Goal: Transaction & Acquisition: Book appointment/travel/reservation

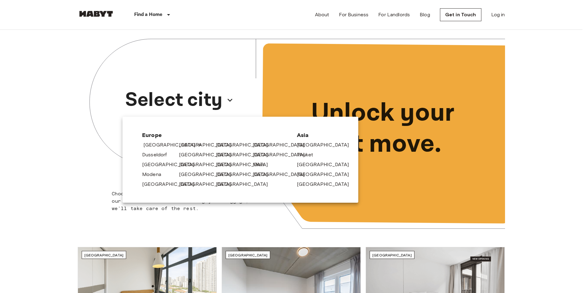
click at [156, 143] on link "[GEOGRAPHIC_DATA]" at bounding box center [172, 144] width 58 height 7
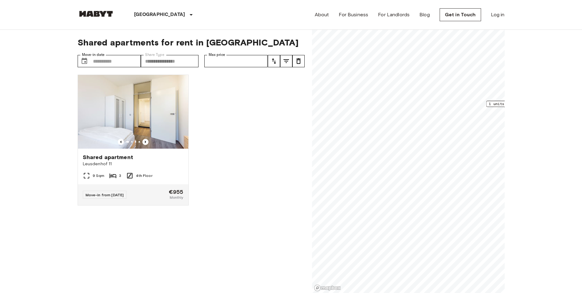
click at [124, 161] on span "Leusdenhof 11" at bounding box center [133, 164] width 101 height 6
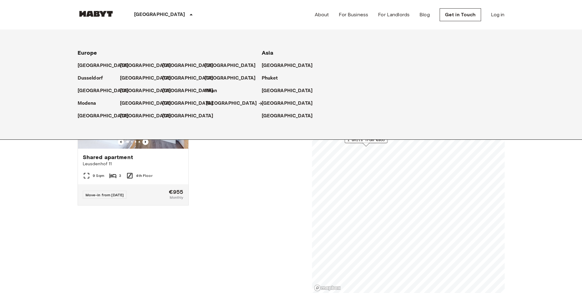
click at [222, 105] on p "[GEOGRAPHIC_DATA]" at bounding box center [231, 103] width 51 height 7
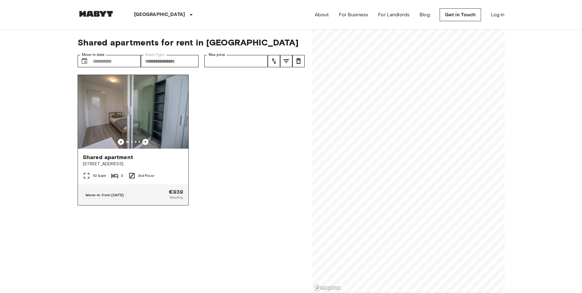
click at [146, 158] on div "Shared apartment" at bounding box center [133, 157] width 101 height 7
click at [141, 126] on img at bounding box center [133, 112] width 111 height 74
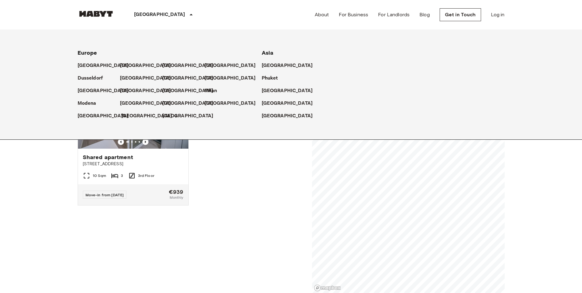
click at [143, 116] on p "[GEOGRAPHIC_DATA]" at bounding box center [146, 115] width 51 height 7
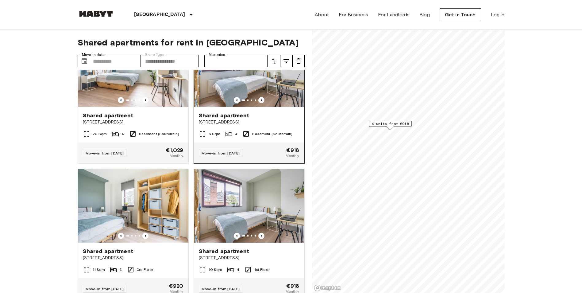
scroll to position [61, 0]
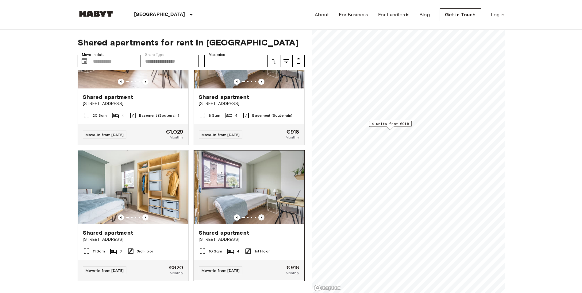
click at [259, 219] on icon "Previous image" at bounding box center [262, 217] width 6 height 6
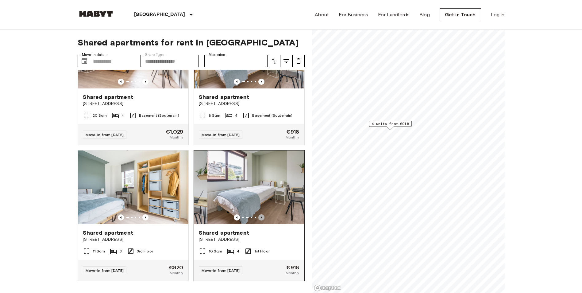
click at [259, 219] on icon "Previous image" at bounding box center [262, 217] width 6 height 6
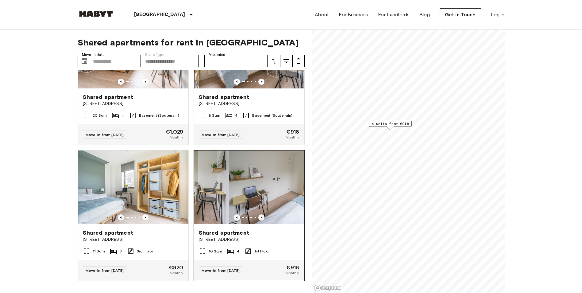
click at [259, 219] on icon "Previous image" at bounding box center [262, 217] width 6 height 6
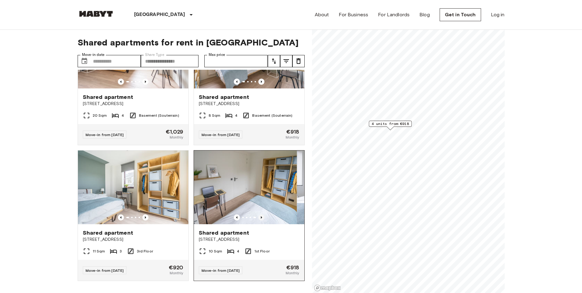
click at [259, 219] on icon "Previous image" at bounding box center [262, 217] width 6 height 6
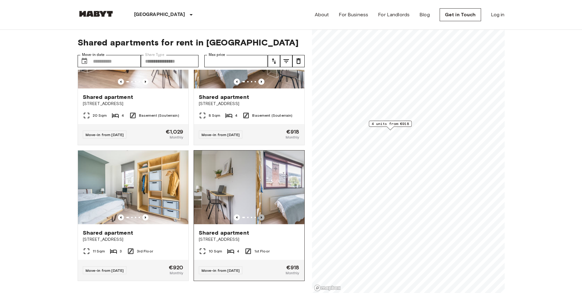
click at [259, 219] on icon "Previous image" at bounding box center [262, 217] width 6 height 6
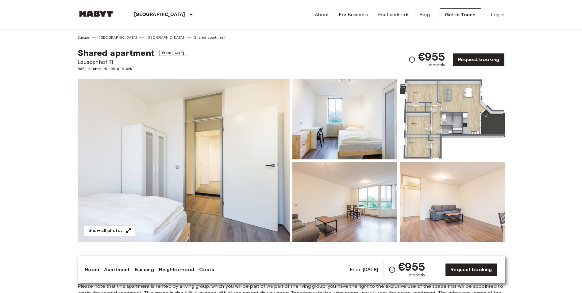
click at [203, 156] on img at bounding box center [184, 160] width 212 height 163
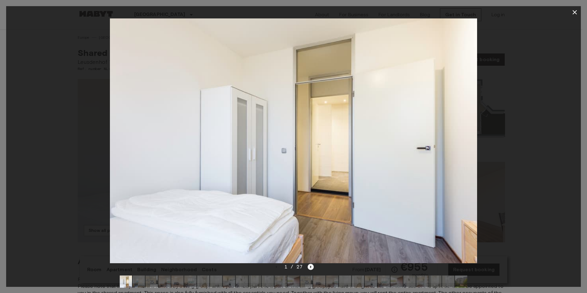
click at [310, 265] on icon "Next image" at bounding box center [311, 267] width 6 height 6
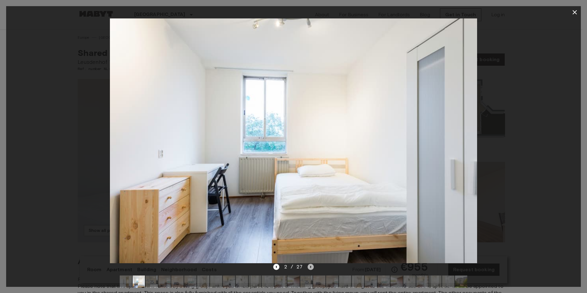
click at [310, 265] on icon "Next image" at bounding box center [311, 267] width 6 height 6
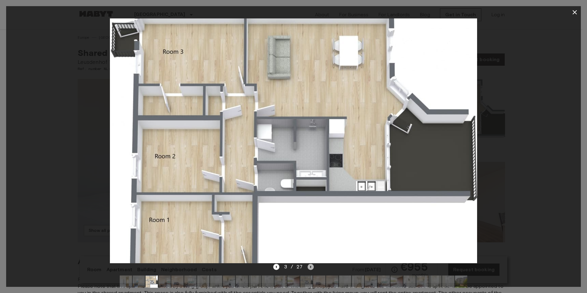
click at [310, 265] on icon "Next image" at bounding box center [311, 267] width 6 height 6
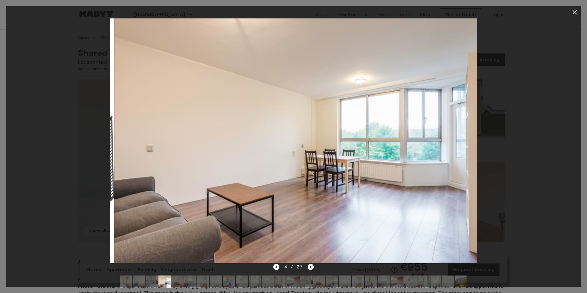
click at [310, 265] on icon "Next image" at bounding box center [311, 267] width 6 height 6
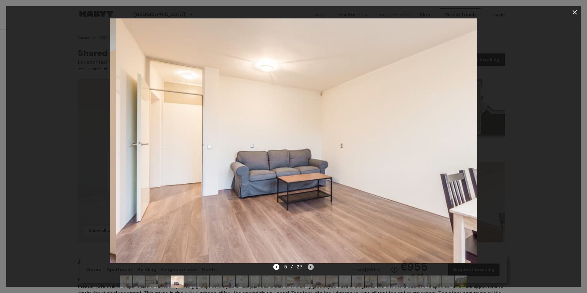
click at [310, 265] on icon "Next image" at bounding box center [311, 267] width 6 height 6
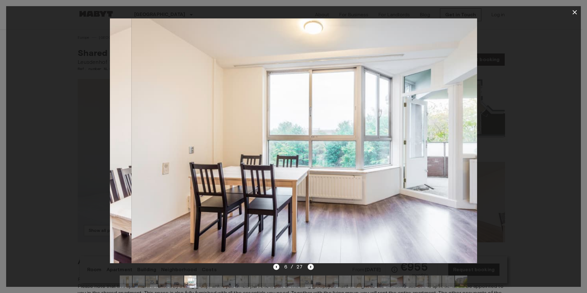
click at [310, 265] on icon "Next image" at bounding box center [311, 267] width 6 height 6
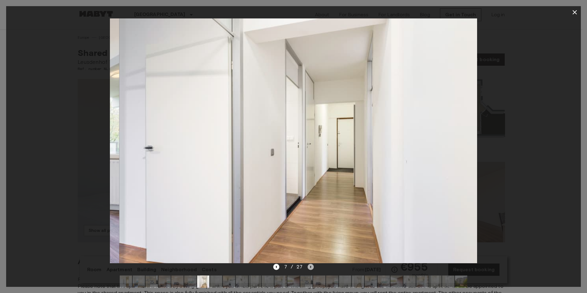
click at [310, 265] on icon "Next image" at bounding box center [311, 267] width 6 height 6
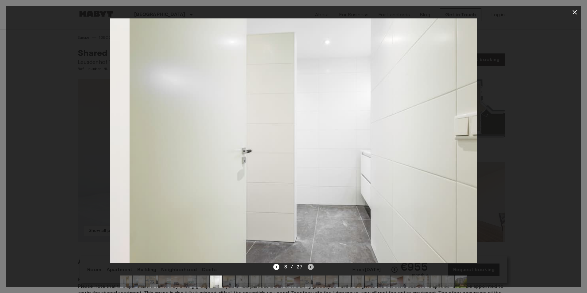
click at [310, 265] on icon "Next image" at bounding box center [311, 267] width 6 height 6
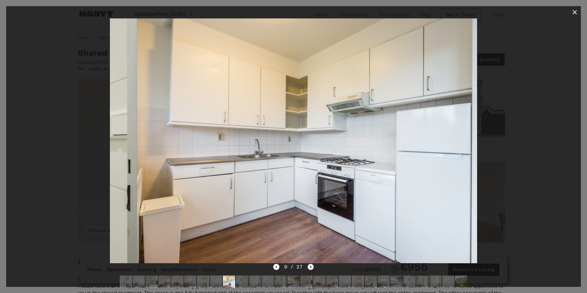
click at [310, 265] on icon "Next image" at bounding box center [311, 267] width 6 height 6
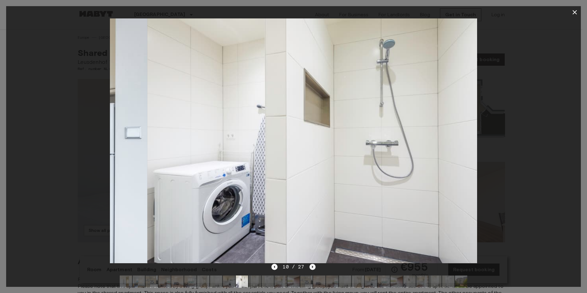
click at [310, 265] on icon "Next image" at bounding box center [313, 267] width 6 height 6
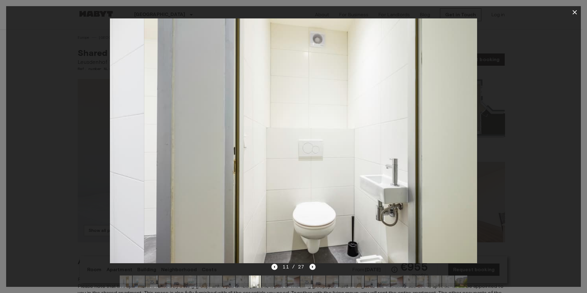
click at [310, 265] on icon "Next image" at bounding box center [313, 267] width 6 height 6
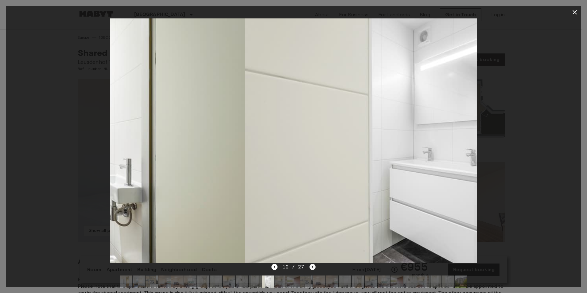
click at [310, 265] on icon "Next image" at bounding box center [313, 267] width 6 height 6
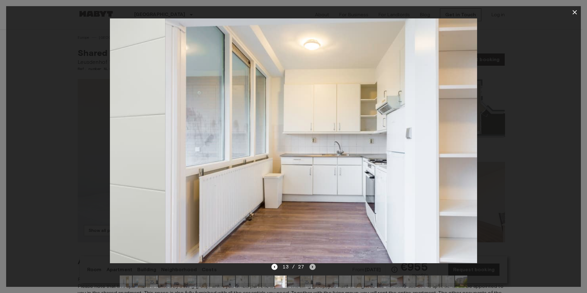
click at [310, 265] on icon "Next image" at bounding box center [313, 267] width 6 height 6
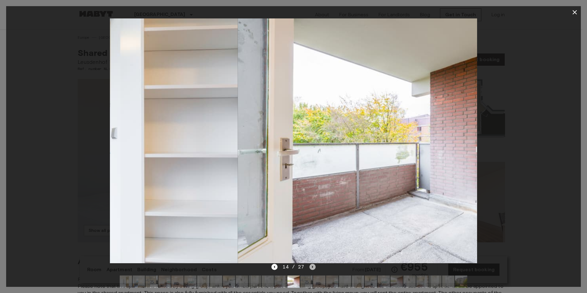
click at [310, 265] on icon "Next image" at bounding box center [313, 267] width 6 height 6
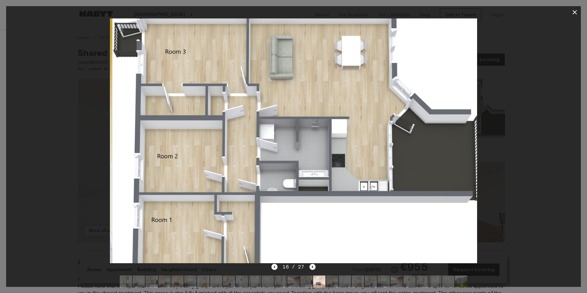
click at [310, 265] on icon "Next image" at bounding box center [313, 267] width 6 height 6
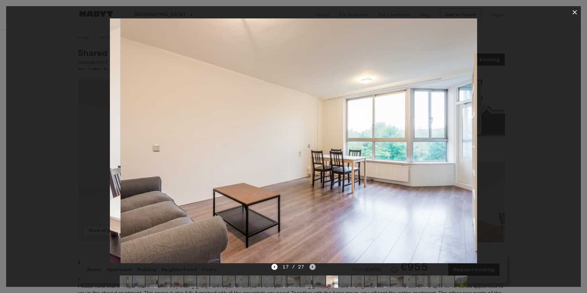
click at [310, 265] on icon "Next image" at bounding box center [313, 267] width 6 height 6
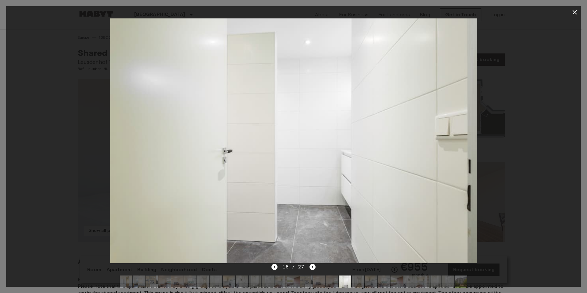
click at [570, 10] on button "button" at bounding box center [575, 12] width 12 height 12
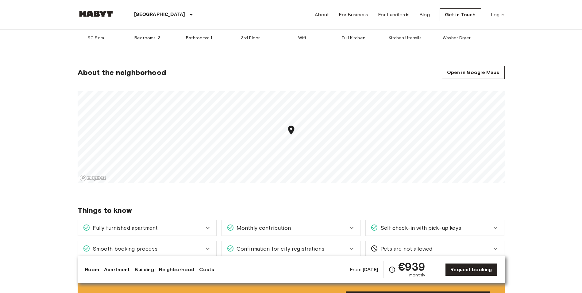
scroll to position [307, 0]
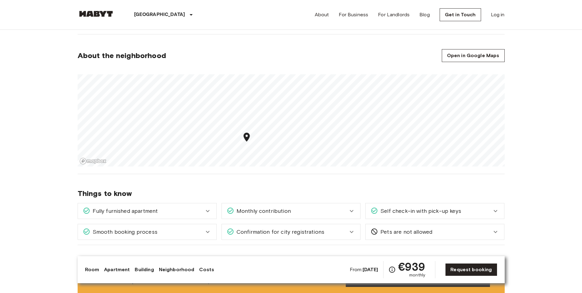
click at [274, 168] on section "About the neighborhood Open in Google Maps" at bounding box center [291, 104] width 427 height 140
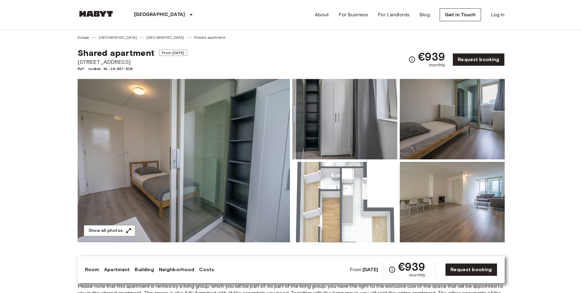
click at [215, 158] on img at bounding box center [184, 160] width 212 height 163
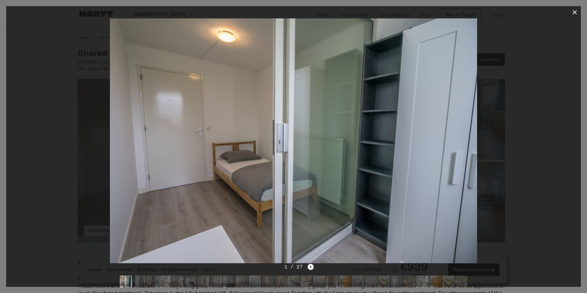
click at [311, 265] on icon "Next image" at bounding box center [311, 267] width 6 height 6
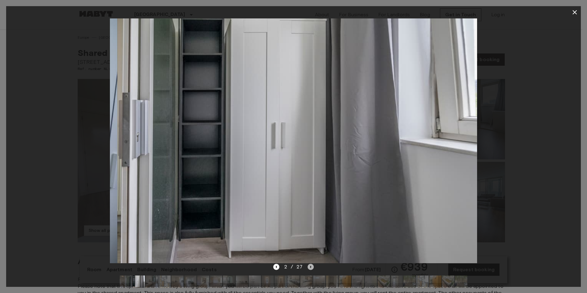
click at [311, 265] on icon "Next image" at bounding box center [311, 267] width 6 height 6
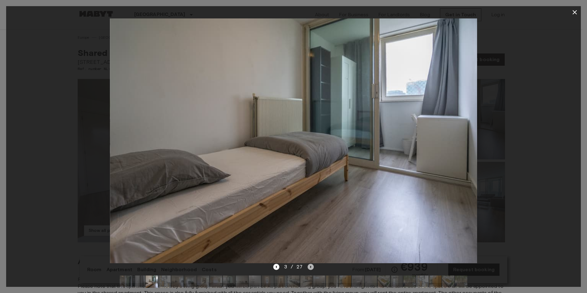
click at [311, 265] on icon "Next image" at bounding box center [311, 267] width 6 height 6
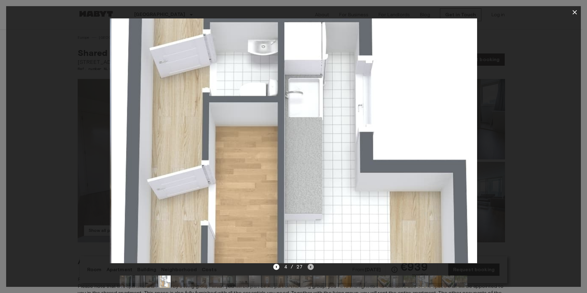
click at [311, 265] on icon "Next image" at bounding box center [311, 267] width 6 height 6
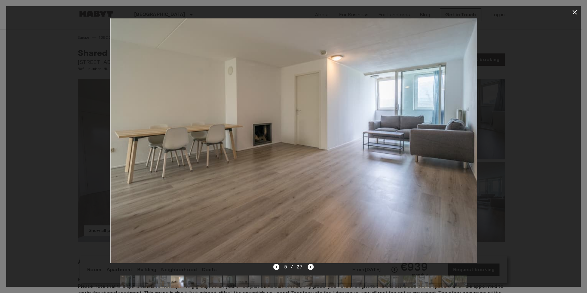
click at [311, 265] on icon "Next image" at bounding box center [311, 267] width 6 height 6
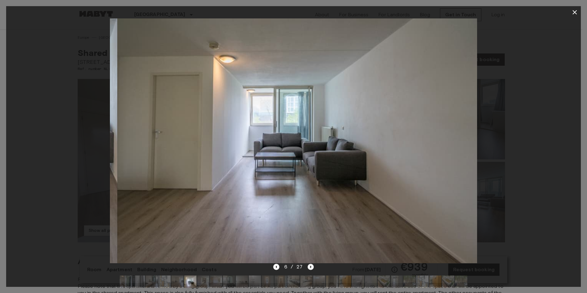
click at [311, 265] on icon "Next image" at bounding box center [311, 267] width 6 height 6
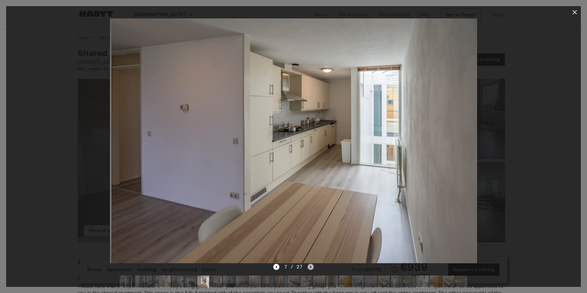
click at [311, 265] on icon "Next image" at bounding box center [311, 267] width 6 height 6
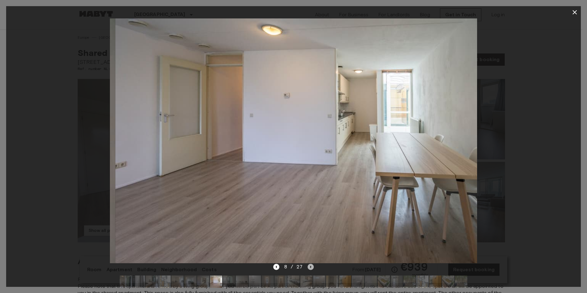
click at [311, 265] on icon "Next image" at bounding box center [311, 267] width 6 height 6
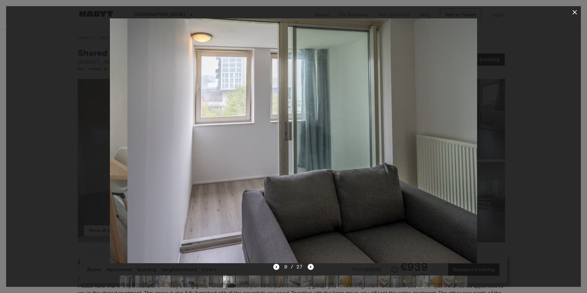
click at [311, 265] on icon "Next image" at bounding box center [311, 267] width 6 height 6
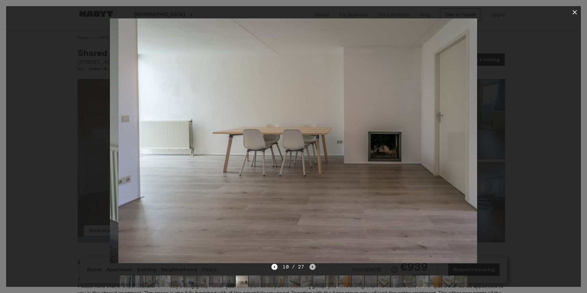
click at [311, 265] on icon "Next image" at bounding box center [313, 267] width 6 height 6
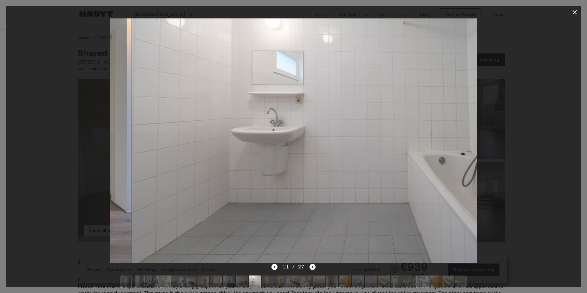
click at [311, 265] on icon "Next image" at bounding box center [313, 267] width 6 height 6
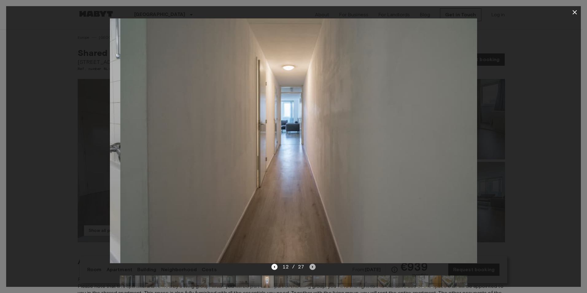
click at [311, 265] on icon "Next image" at bounding box center [313, 267] width 6 height 6
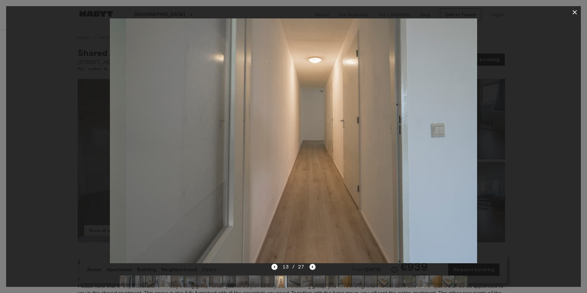
click at [311, 265] on icon "Next image" at bounding box center [313, 267] width 6 height 6
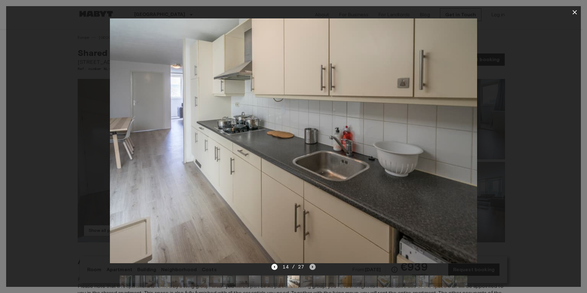
click at [311, 265] on icon "Next image" at bounding box center [313, 267] width 6 height 6
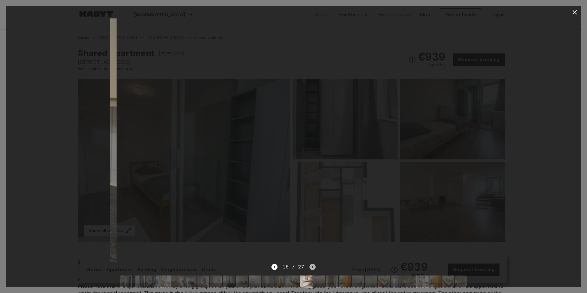
click at [311, 265] on icon "Next image" at bounding box center [313, 267] width 6 height 6
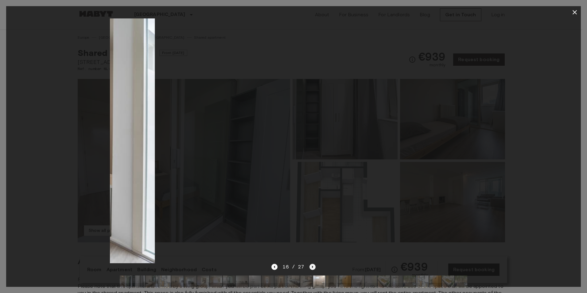
click at [311, 265] on icon "Next image" at bounding box center [313, 267] width 6 height 6
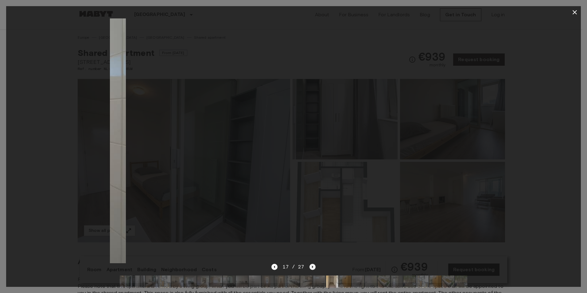
click at [311, 265] on icon "Next image" at bounding box center [313, 267] width 6 height 6
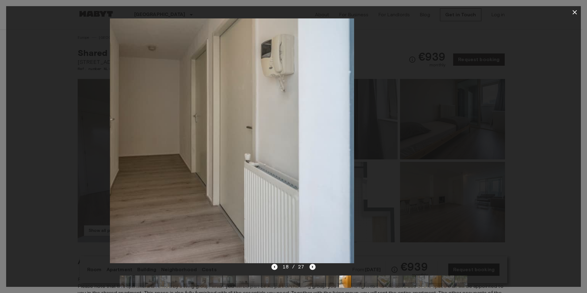
click at [311, 265] on icon "Next image" at bounding box center [313, 267] width 6 height 6
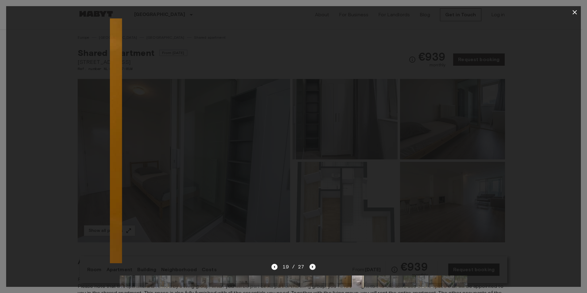
click at [311, 265] on icon "Next image" at bounding box center [313, 267] width 6 height 6
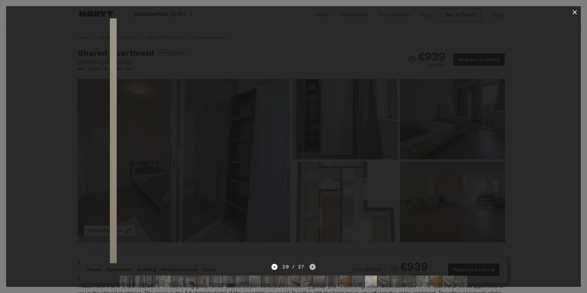
click at [311, 265] on icon "Next image" at bounding box center [313, 267] width 6 height 6
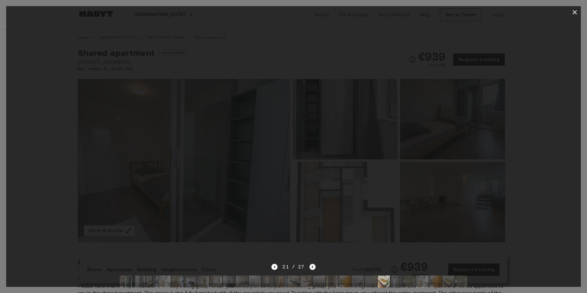
click at [311, 265] on icon "Next image" at bounding box center [313, 267] width 6 height 6
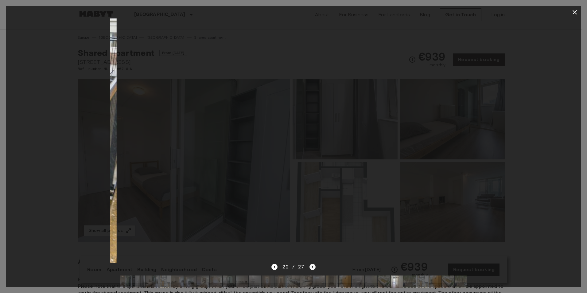
click at [311, 265] on icon "Next image" at bounding box center [313, 267] width 6 height 6
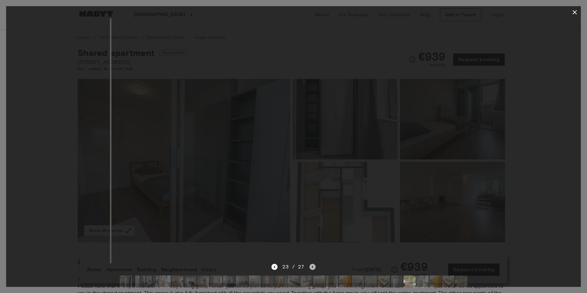
click at [311, 265] on icon "Next image" at bounding box center [313, 267] width 6 height 6
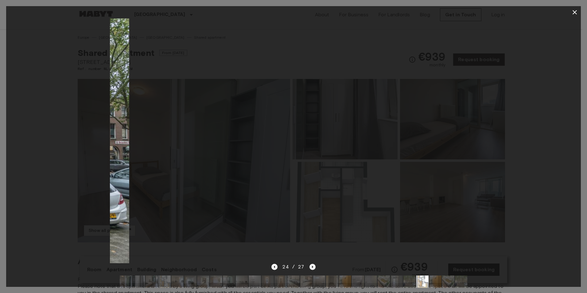
click at [311, 265] on icon "Next image" at bounding box center [313, 267] width 6 height 6
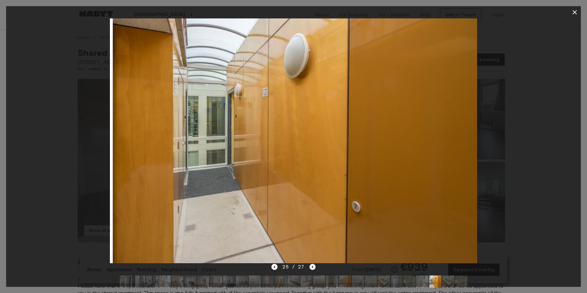
click at [311, 265] on icon "Next image" at bounding box center [313, 267] width 6 height 6
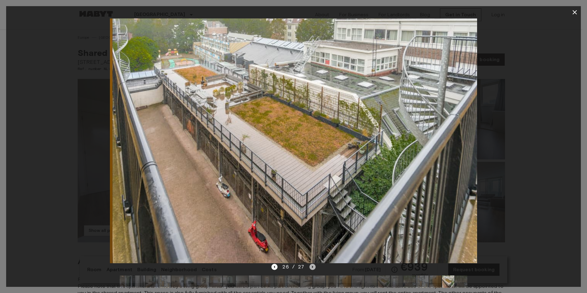
click at [311, 265] on icon "Next image" at bounding box center [313, 267] width 6 height 6
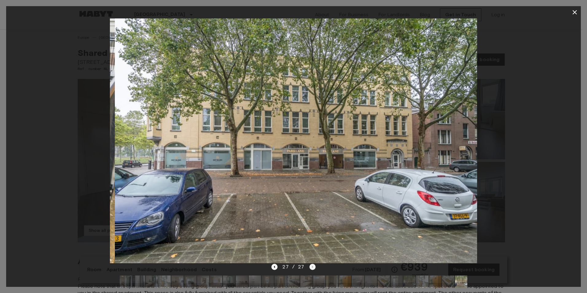
click at [311, 265] on div "27 / 27" at bounding box center [293, 266] width 44 height 7
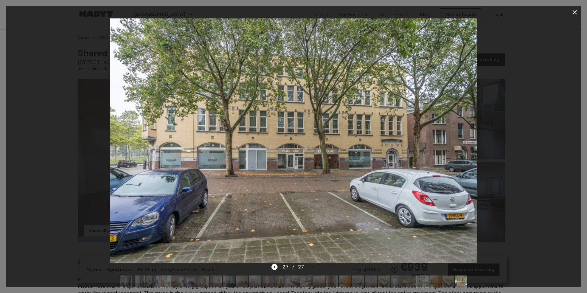
click at [575, 13] on icon "button" at bounding box center [575, 12] width 4 height 4
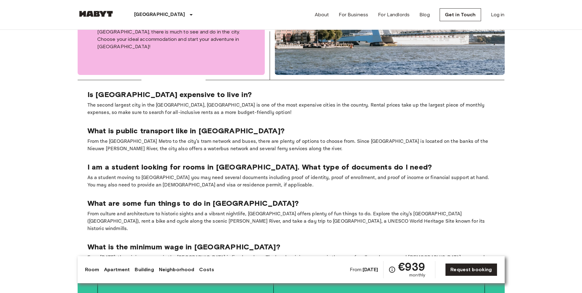
scroll to position [890, 0]
